Goal: Task Accomplishment & Management: Manage account settings

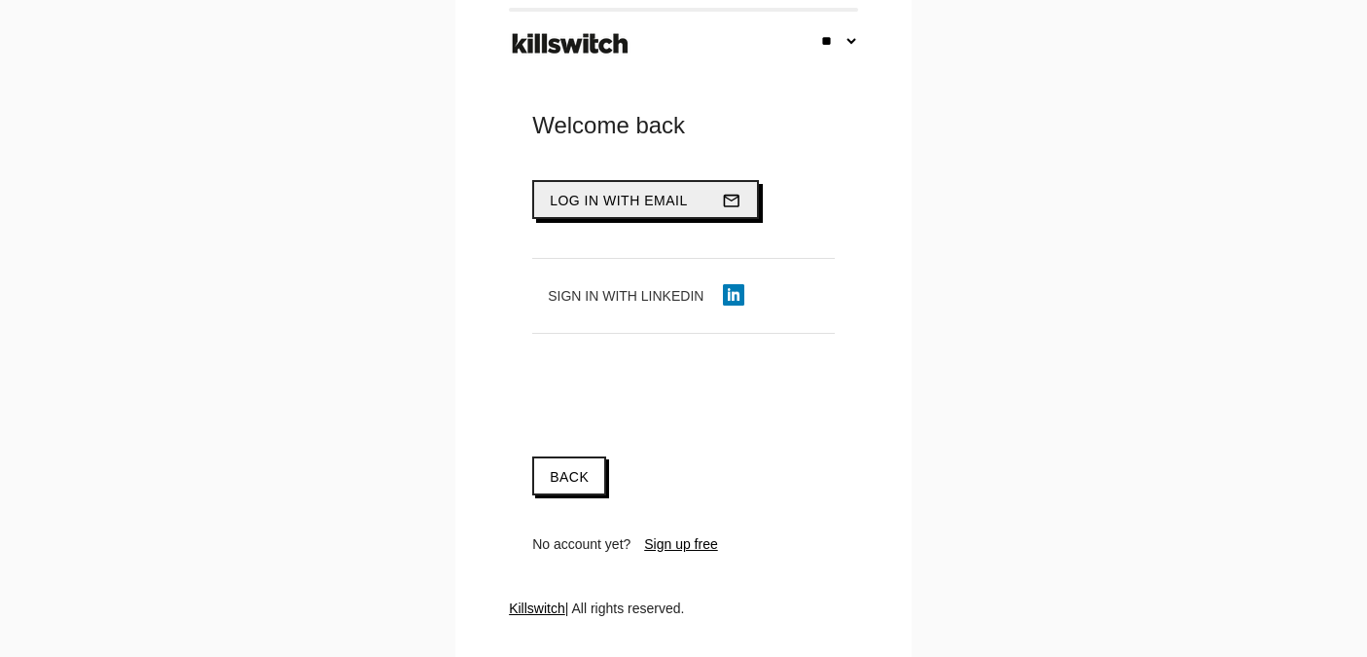
click at [649, 197] on span "Log in with email" at bounding box center [619, 201] width 138 height 16
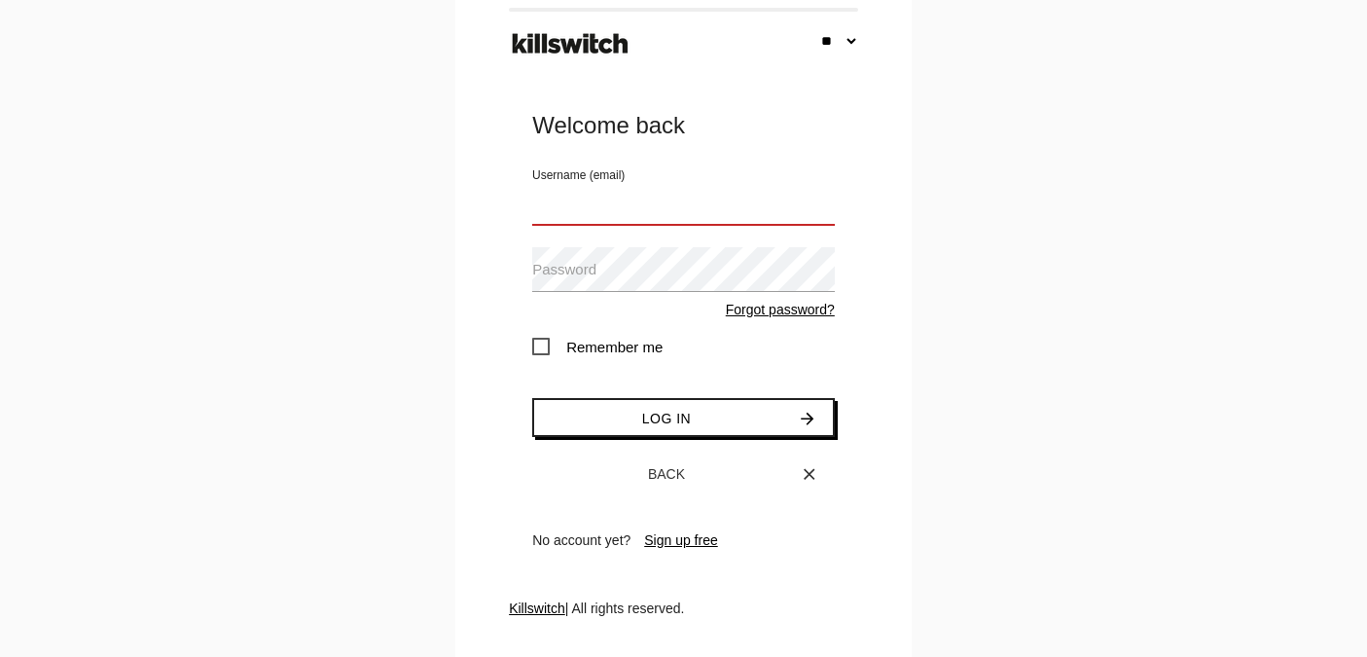
click at [579, 214] on input "Username (email)" at bounding box center [683, 202] width 303 height 45
type input "**********"
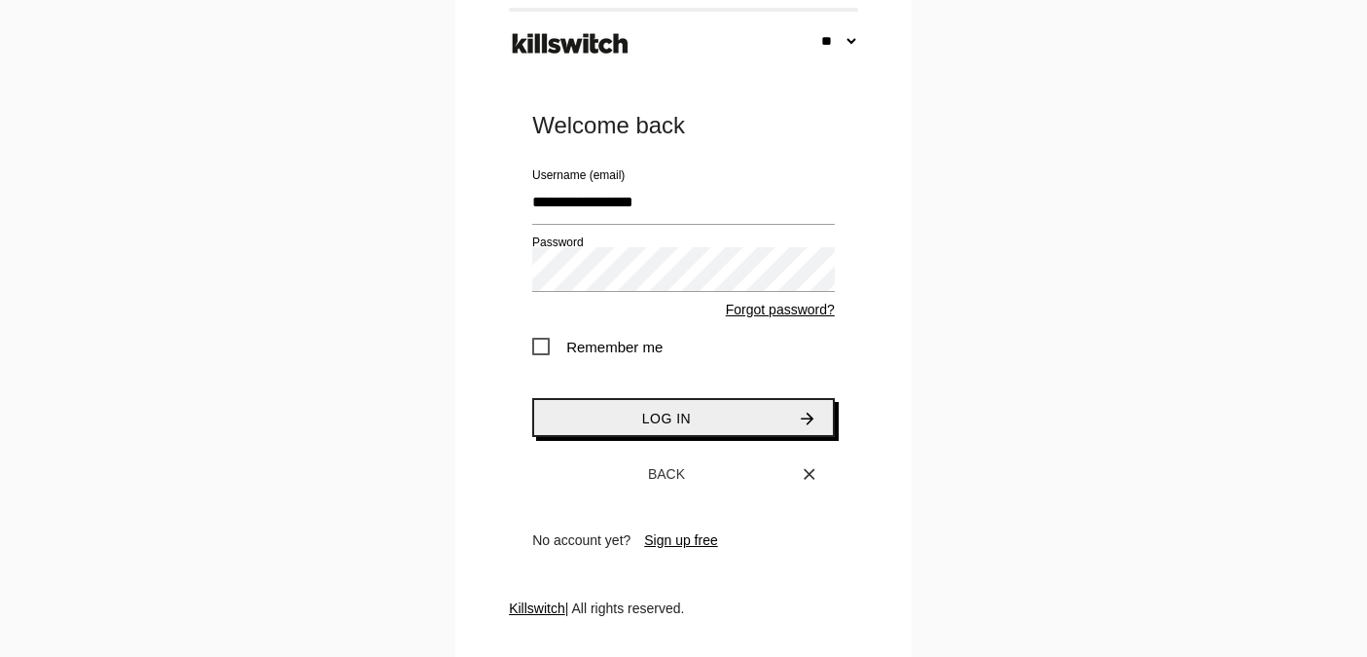
click at [599, 419] on button "Log in arrow_forward" at bounding box center [683, 417] width 303 height 39
